Goal: Information Seeking & Learning: Learn about a topic

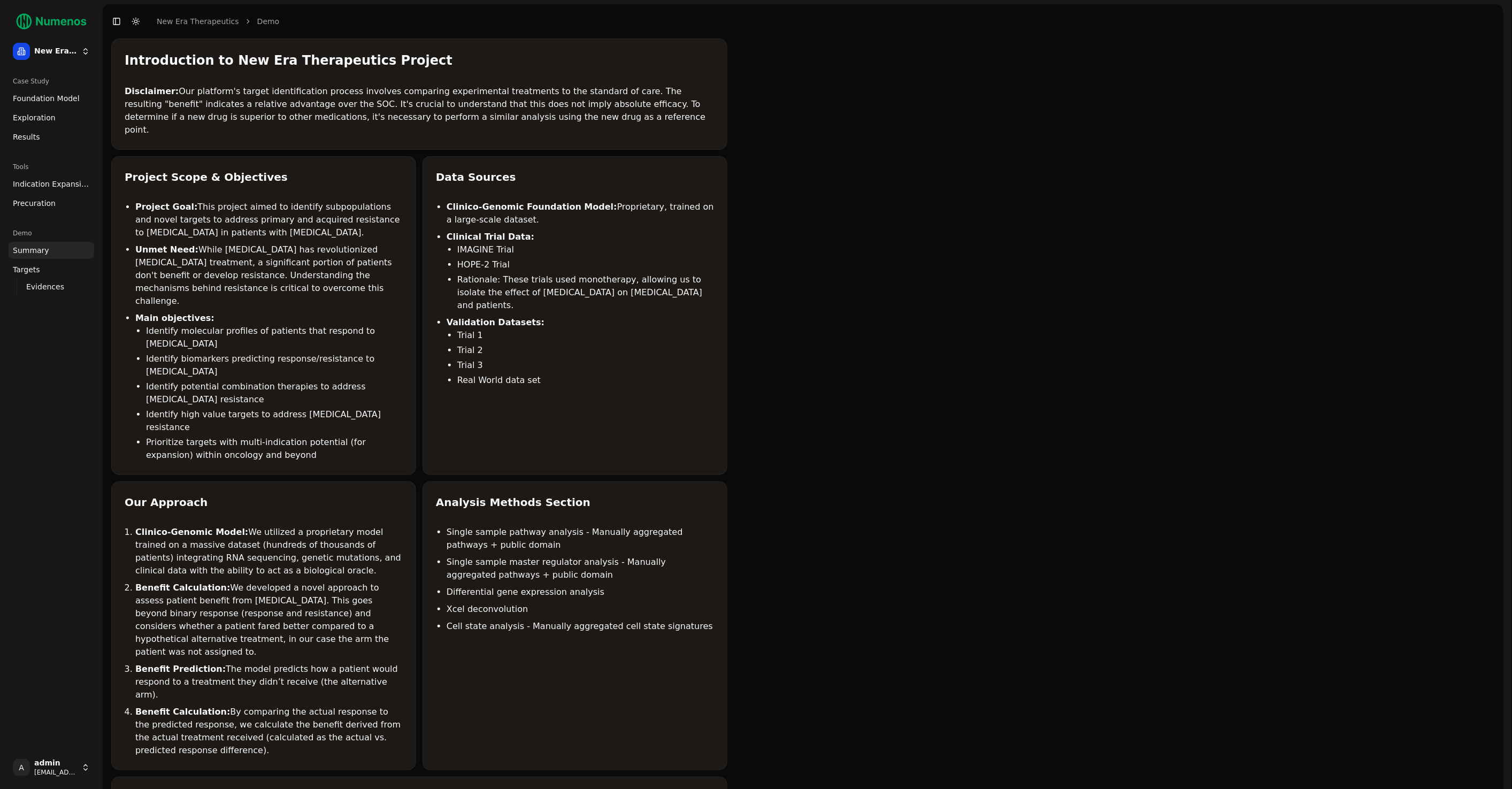
click at [1146, 227] on div "Introduction to New Era Therapeutics Project Disclaimer: Our platform's target …" at bounding box center [803, 541] width 1401 height 1006
click at [27, 186] on span "Indication Expansion" at bounding box center [51, 184] width 77 height 11
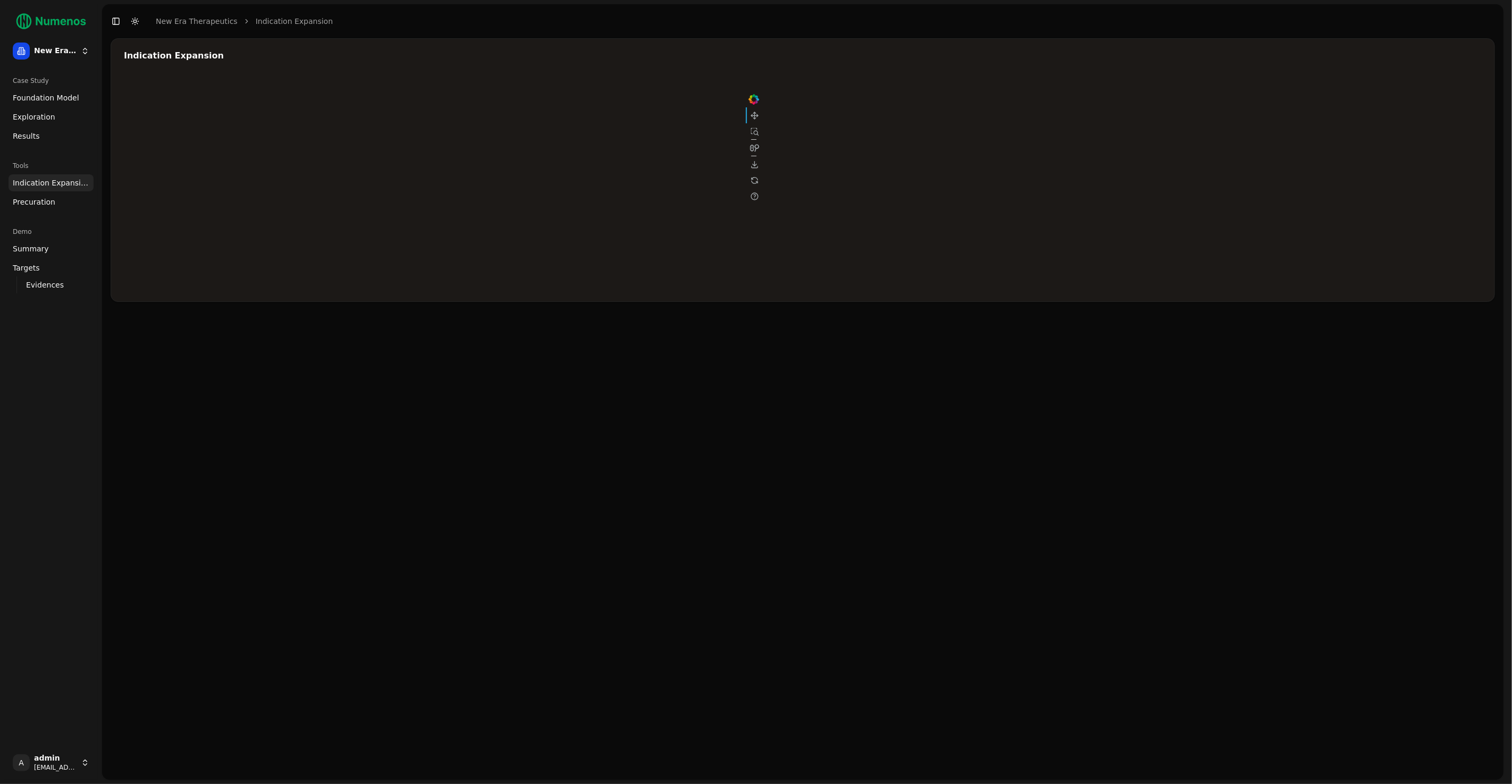
click at [576, 174] on div at bounding box center [443, 182] width 638 height 213
click at [577, 172] on div at bounding box center [443, 182] width 638 height 213
click at [567, 182] on div at bounding box center [443, 182] width 638 height 213
click at [564, 172] on div at bounding box center [443, 182] width 638 height 213
click at [569, 185] on div at bounding box center [443, 182] width 638 height 213
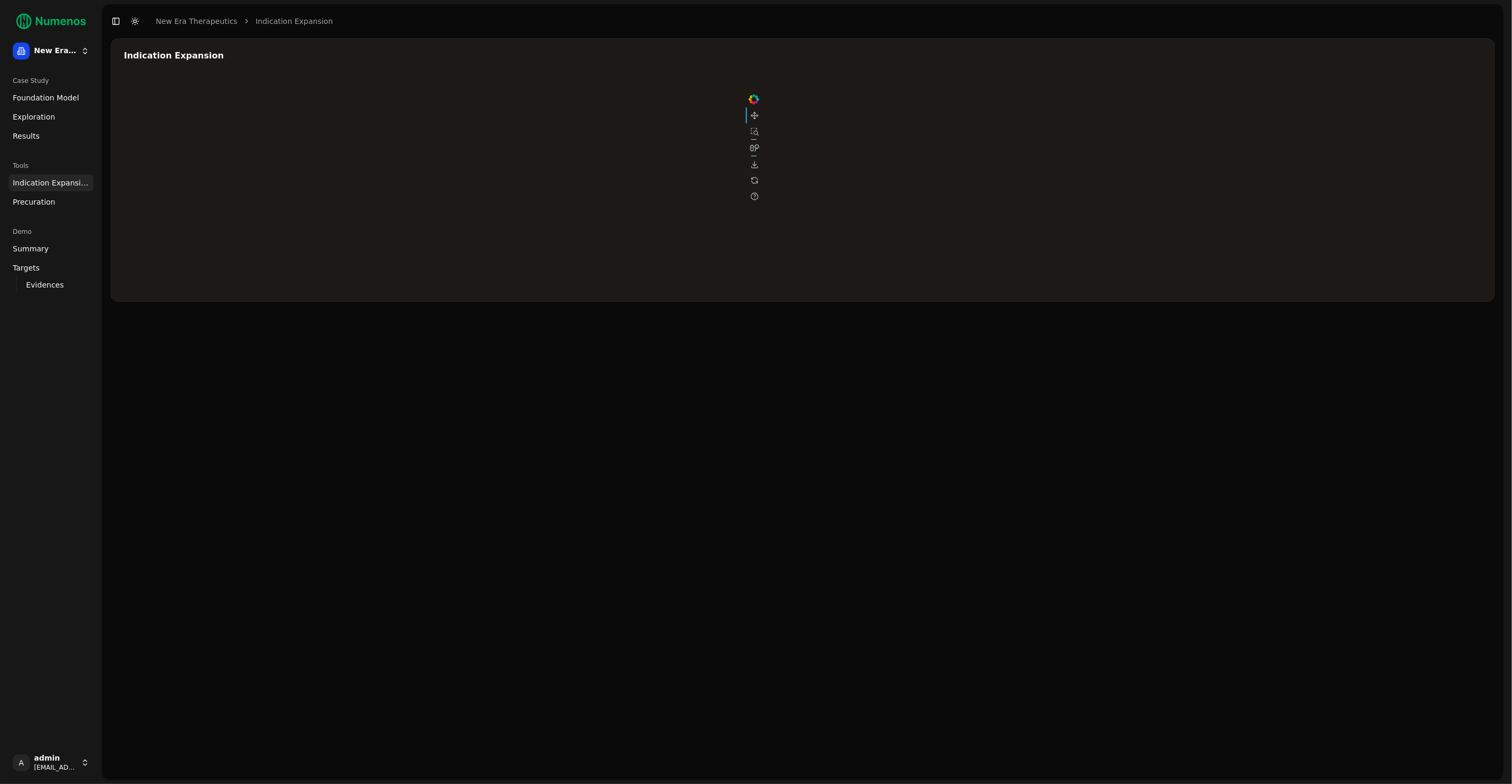
click at [569, 181] on div at bounding box center [443, 182] width 638 height 213
click at [40, 92] on span "Foundation Model" at bounding box center [46, 98] width 67 height 11
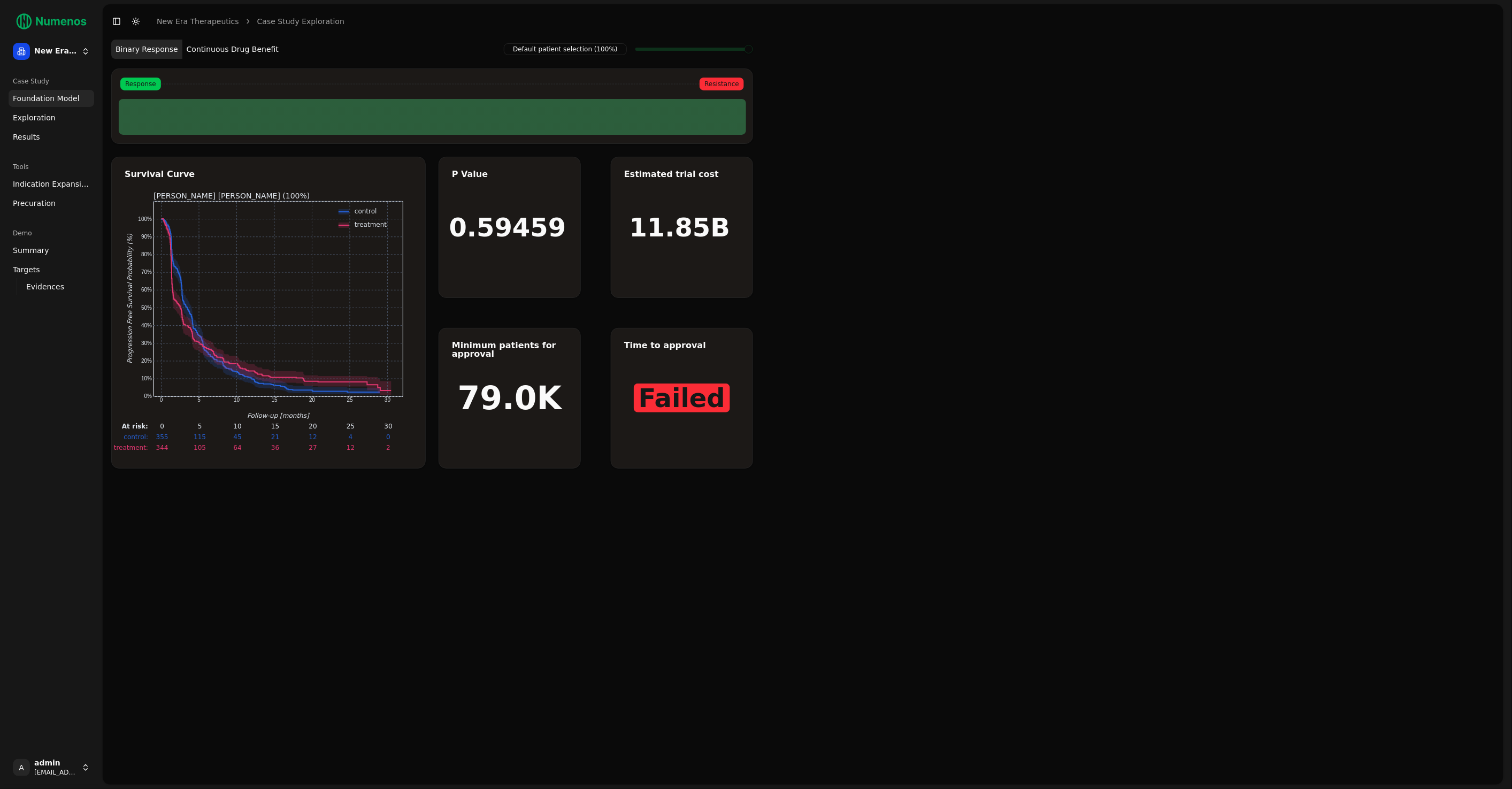
click at [28, 123] on link "Exploration" at bounding box center [51, 118] width 85 height 17
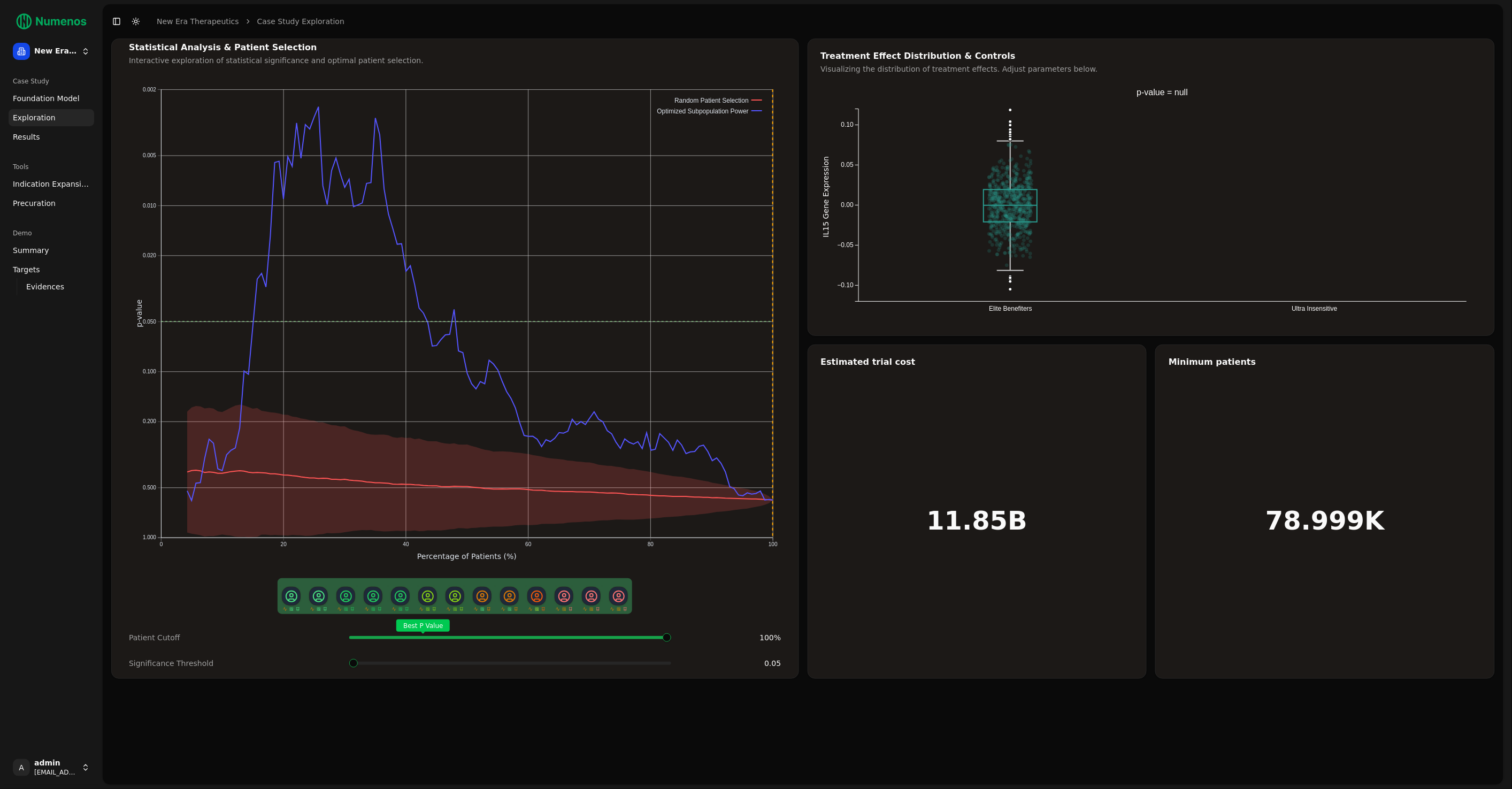
click at [43, 142] on link "Results" at bounding box center [51, 137] width 85 height 17
